Goal: Task Accomplishment & Management: Use online tool/utility

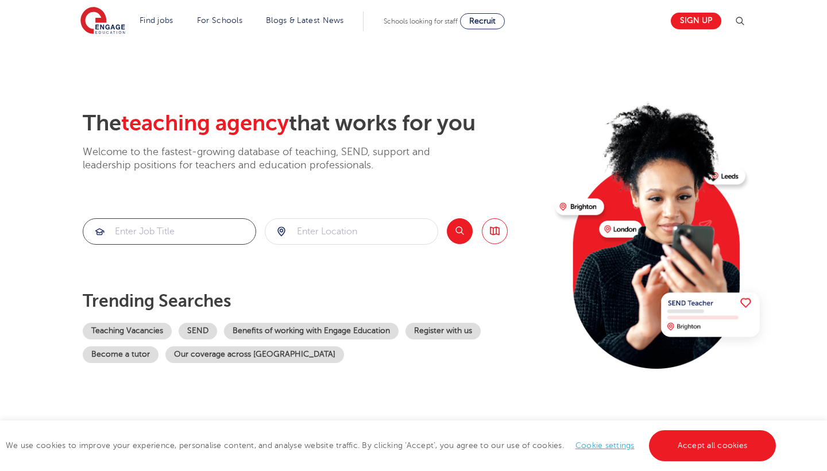
click at [180, 226] on input "search" at bounding box center [169, 231] width 172 height 25
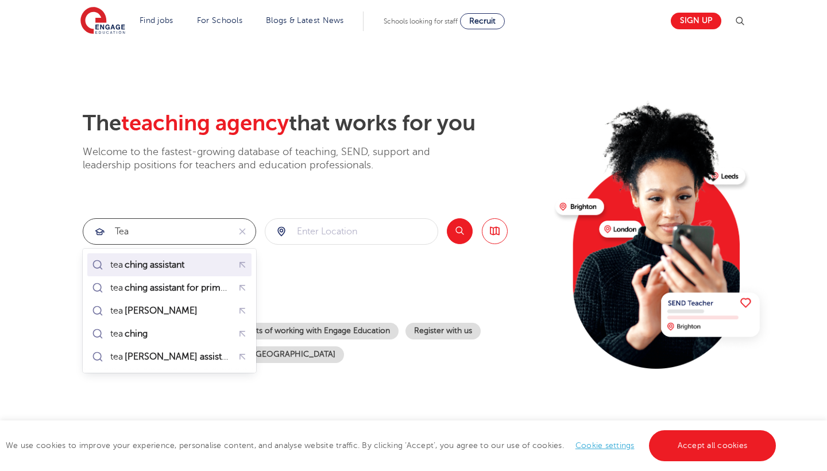
click at [142, 264] on mark "ching assistant" at bounding box center [154, 265] width 63 height 14
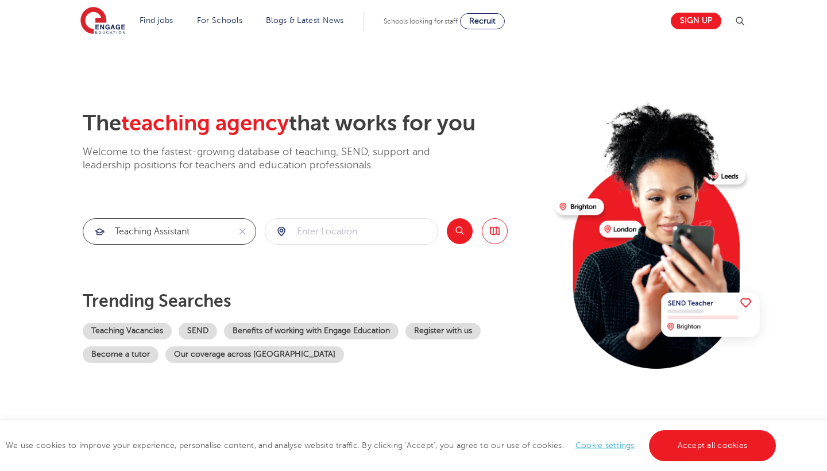
click at [191, 229] on input "teaching assistant" at bounding box center [156, 231] width 146 height 25
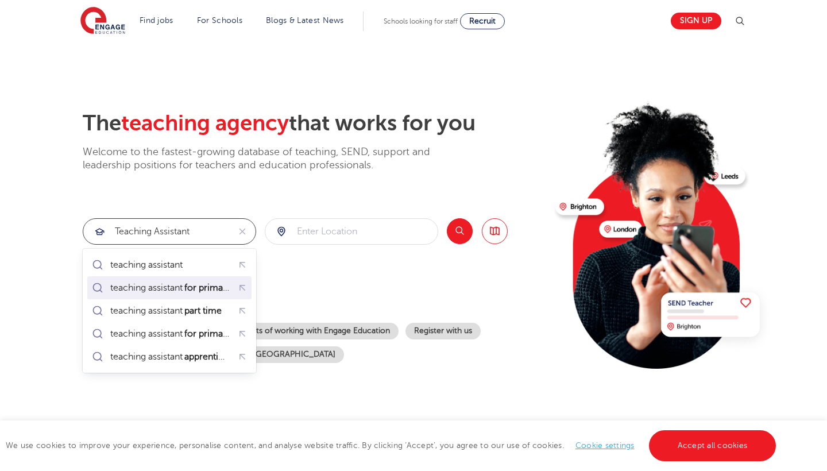
click at [209, 291] on mark "for primary" at bounding box center [208, 288] width 50 height 14
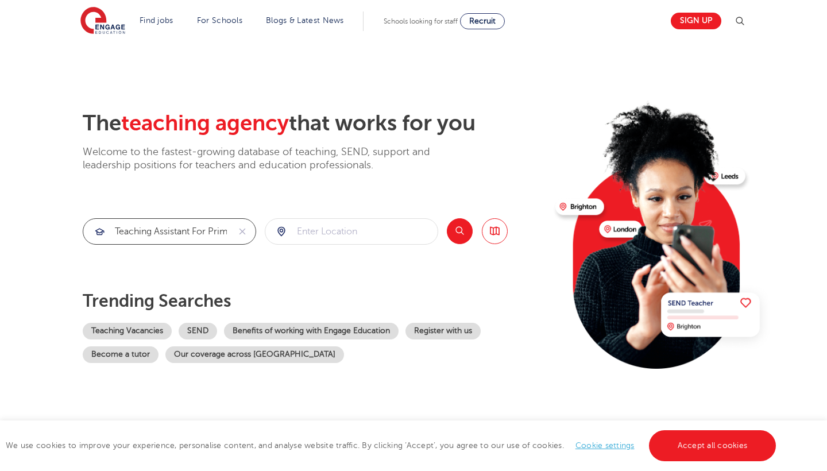
click at [211, 226] on input "teaching assistant for primary" at bounding box center [156, 231] width 146 height 25
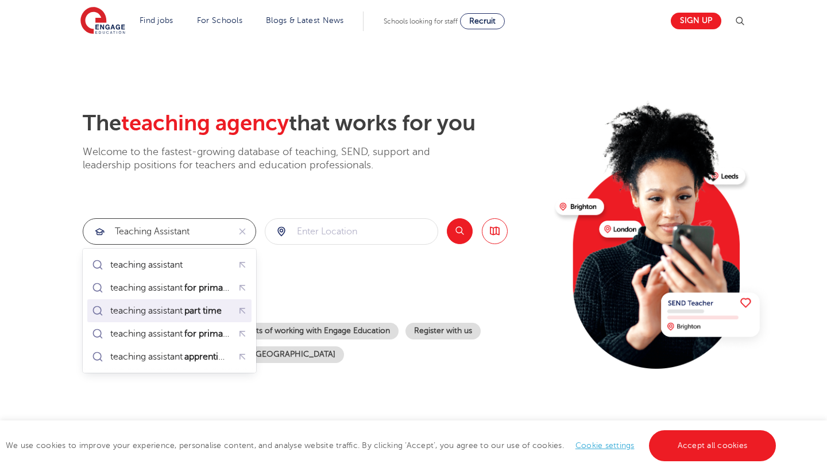
click at [205, 307] on mark "part time" at bounding box center [203, 311] width 41 height 14
type input "teaching assistant part time"
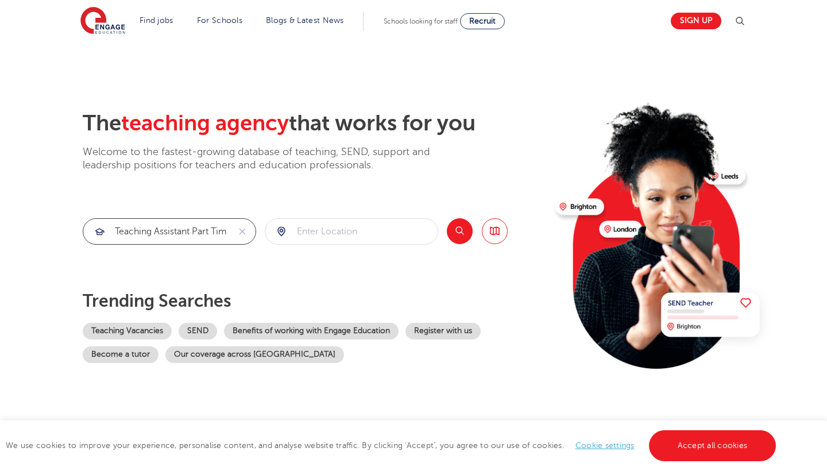
click at [211, 233] on input "teaching assistant part time" at bounding box center [156, 231] width 146 height 25
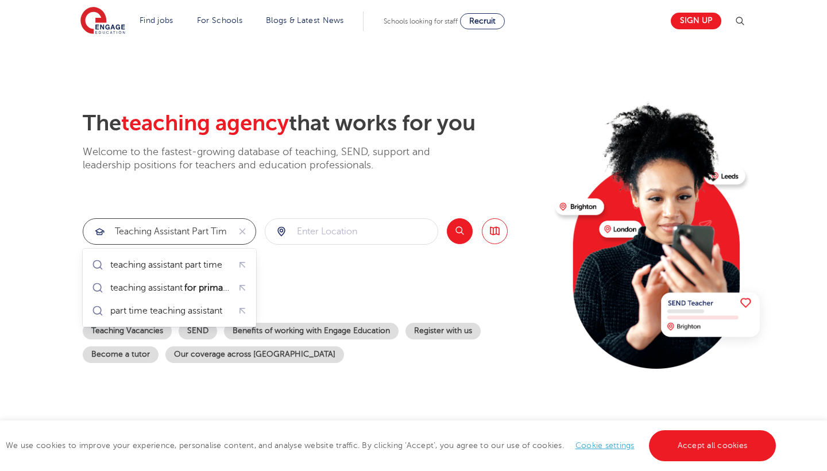
click button "Submit" at bounding box center [0, 0] width 0 height 0
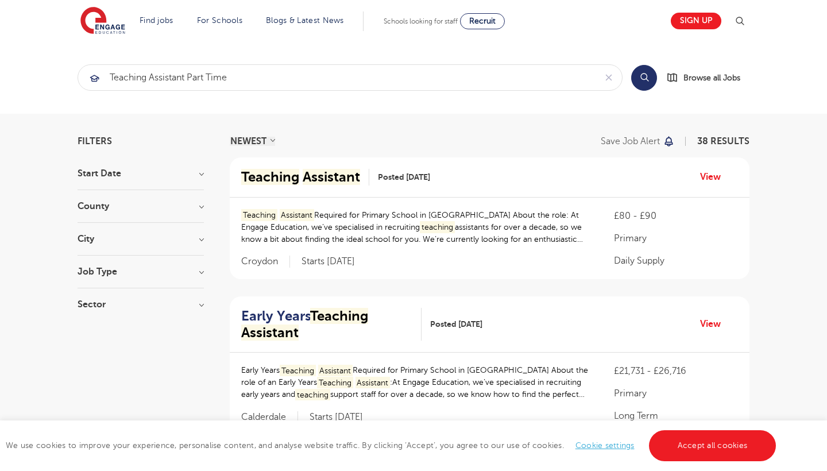
click at [107, 211] on h3 "County" at bounding box center [141, 206] width 126 height 9
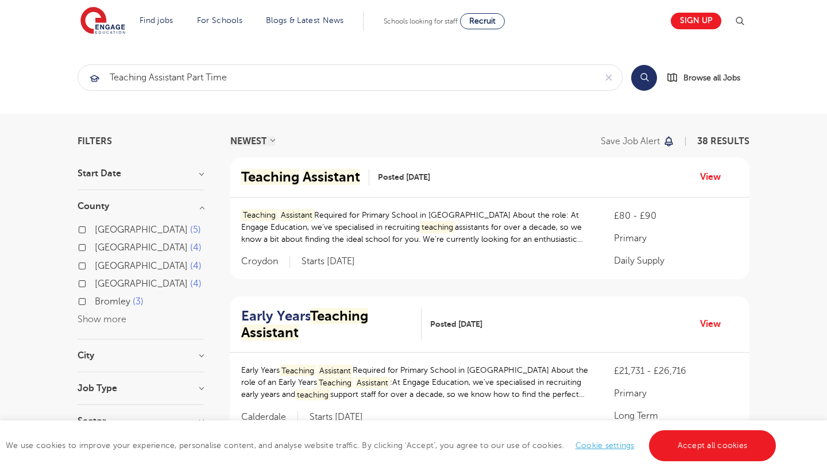
click at [101, 315] on button "Show more" at bounding box center [102, 319] width 49 height 10
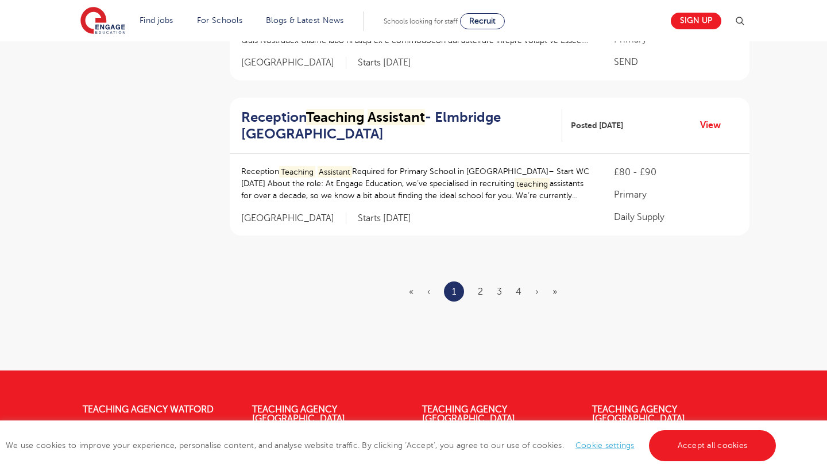
scroll to position [1428, 0]
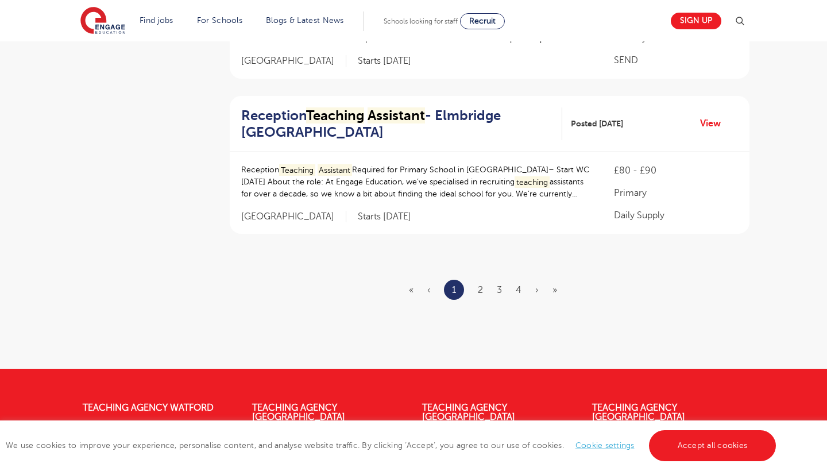
click at [477, 280] on ul "« ‹ 1 2 3 4 › »" at bounding box center [490, 290] width 162 height 20
click at [481, 285] on link "2" at bounding box center [480, 290] width 5 height 10
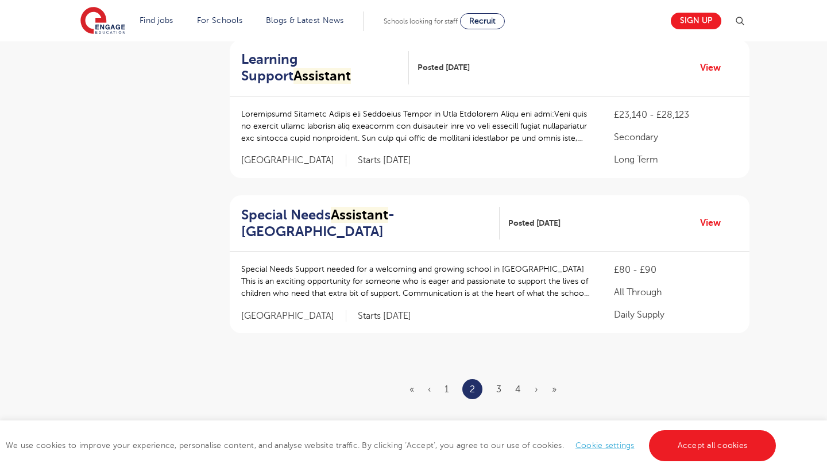
scroll to position [1332, 0]
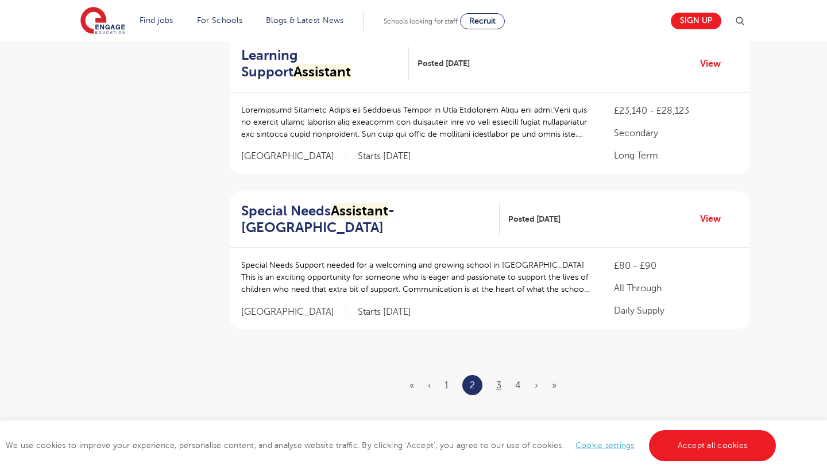
click at [497, 380] on link "3" at bounding box center [498, 385] width 5 height 10
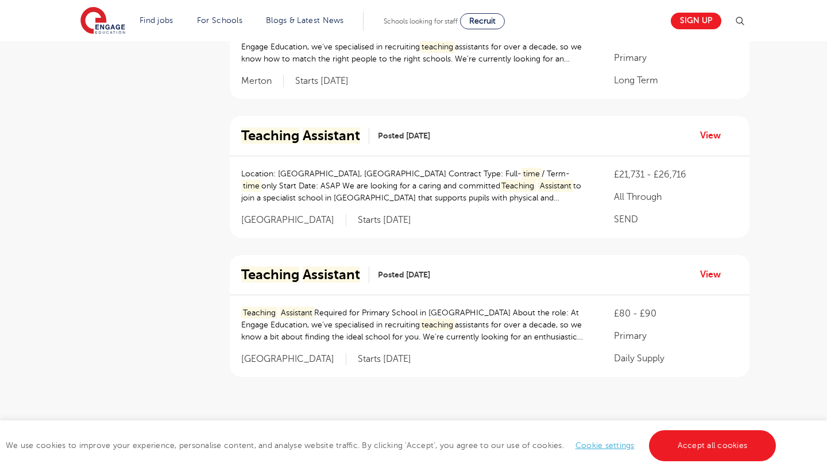
scroll to position [1278, 0]
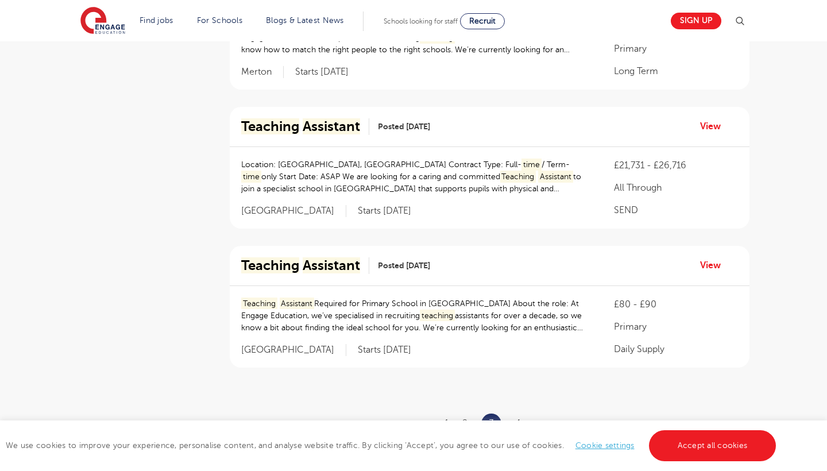
click at [518, 418] on link "4" at bounding box center [518, 423] width 6 height 10
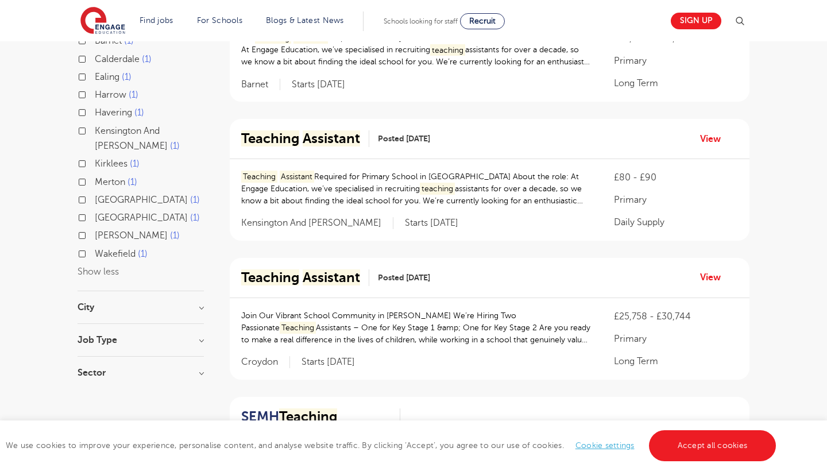
scroll to position [334, 0]
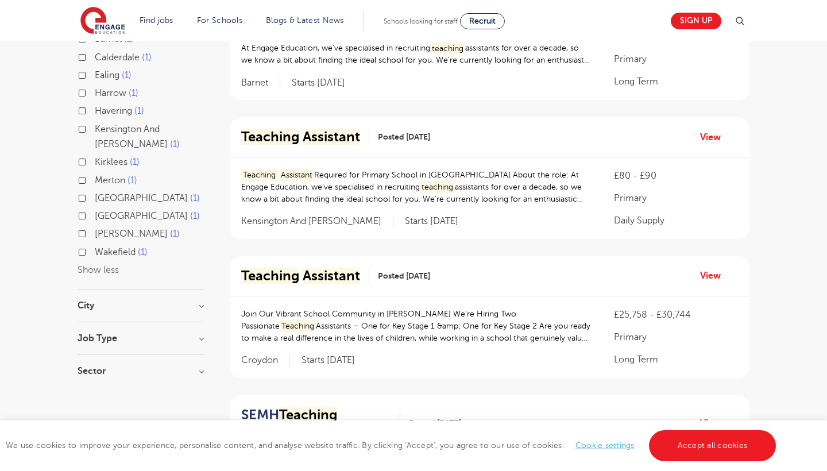
click at [431, 171] on p "Teaching Assistant Required for Primary School in Kensington About the role: At…" at bounding box center [416, 187] width 350 height 36
click at [338, 134] on mark "Assistant" at bounding box center [331, 137] width 57 height 16
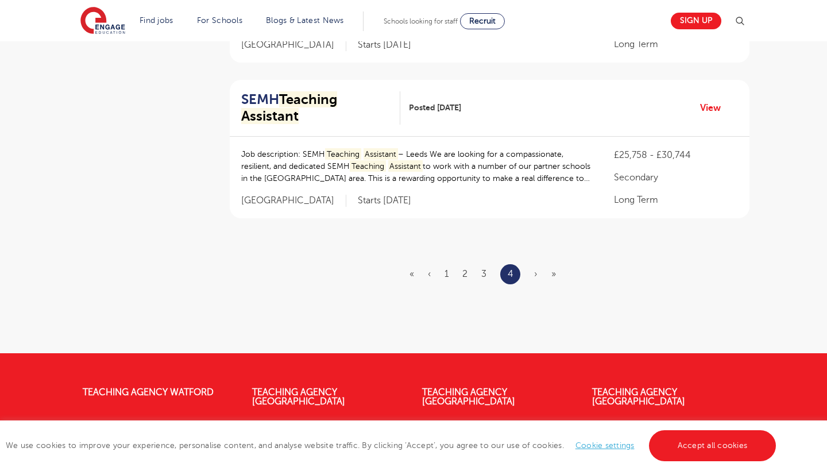
scroll to position [1112, 0]
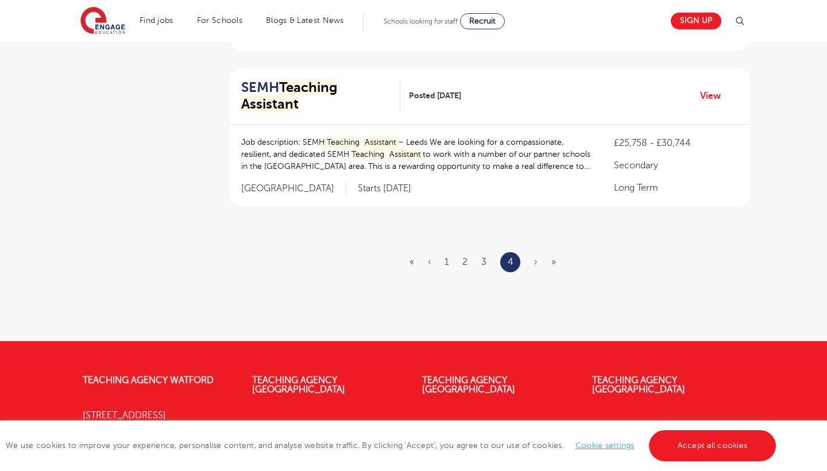
click at [540, 252] on ul "« ‹ 1 2 3 4 › »" at bounding box center [490, 262] width 160 height 20
click at [537, 257] on span "›" at bounding box center [535, 262] width 3 height 10
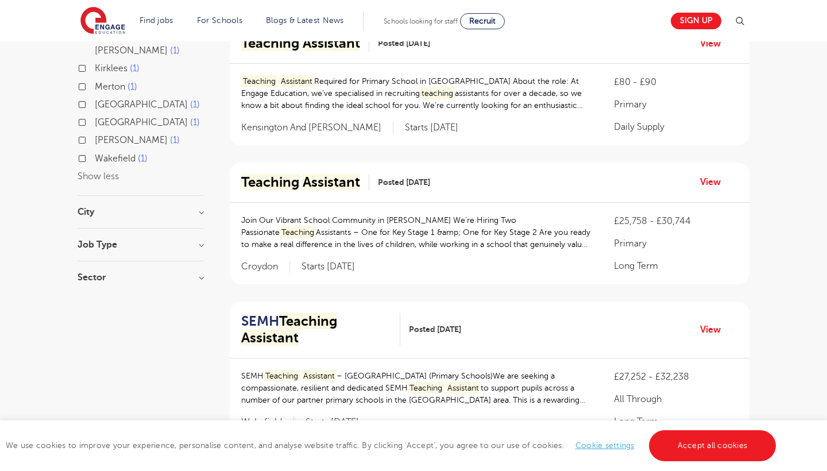
scroll to position [279, 0]
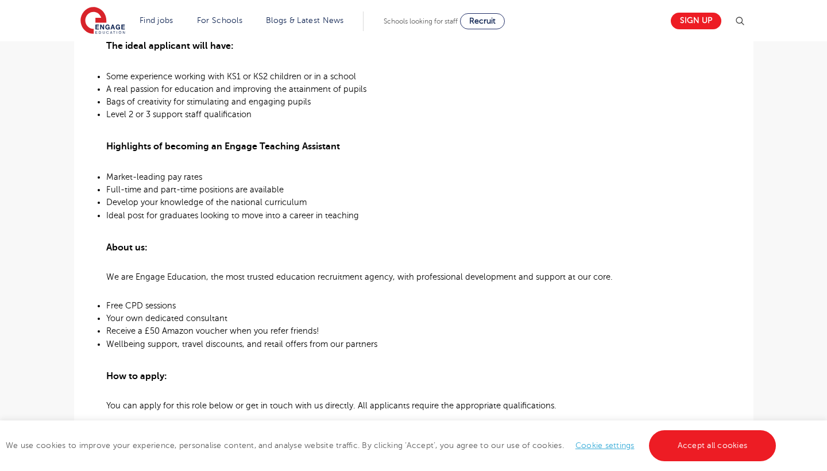
scroll to position [580, 0]
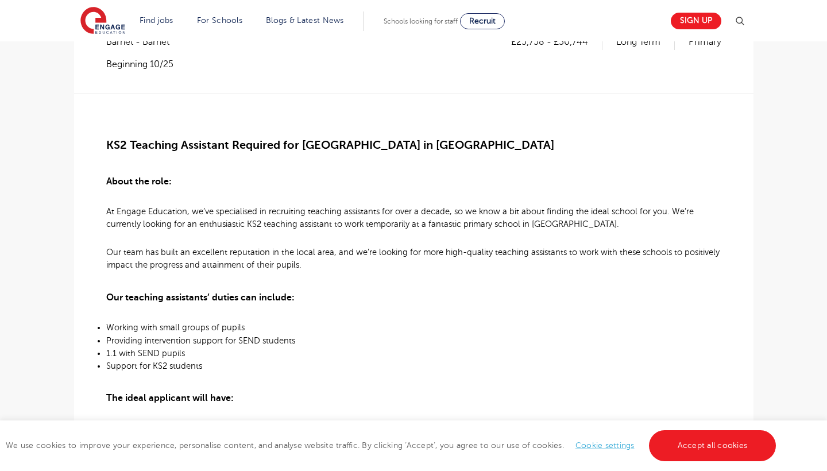
scroll to position [242, 0]
